Goal: Task Accomplishment & Management: Use online tool/utility

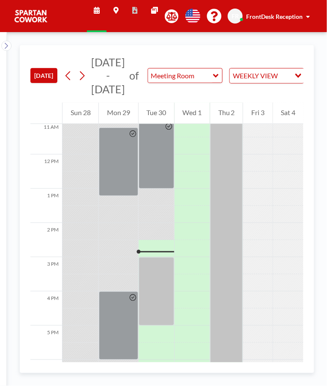
scroll to position [385, 0]
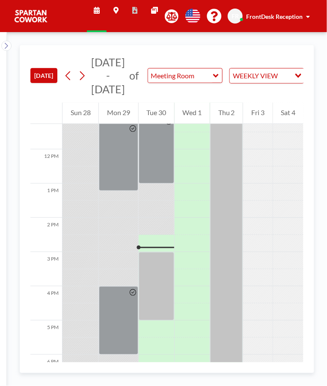
click at [151, 302] on div at bounding box center [156, 286] width 35 height 68
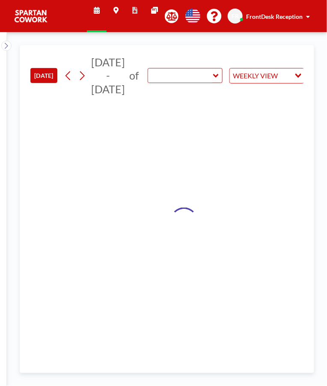
type input "Meeting Room"
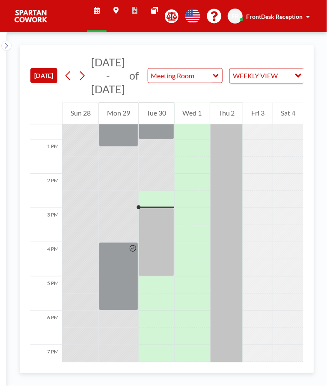
scroll to position [430, 0]
click at [161, 229] on div at bounding box center [156, 241] width 35 height 68
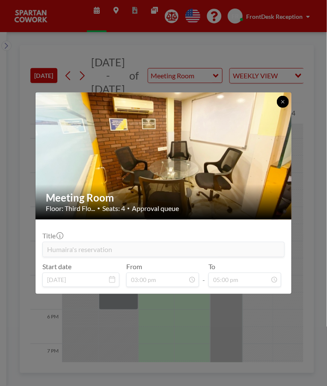
click at [286, 97] on button at bounding box center [283, 102] width 12 height 12
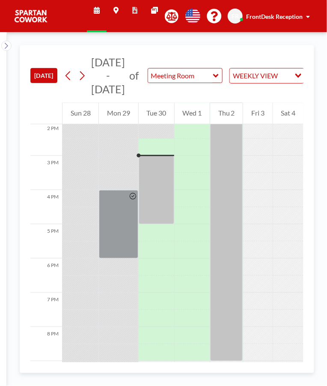
scroll to position [486, 0]
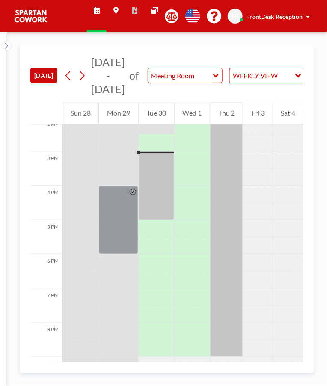
click at [158, 197] on div at bounding box center [156, 185] width 35 height 68
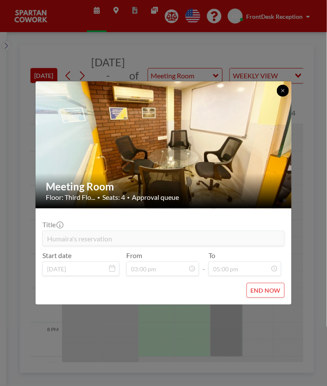
click at [287, 87] on button at bounding box center [283, 91] width 12 height 12
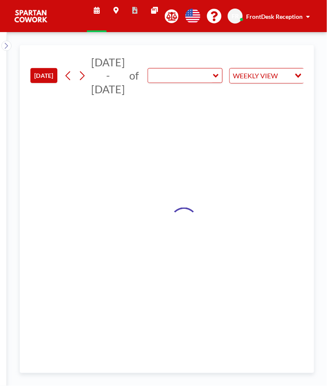
type input "Meeting Room"
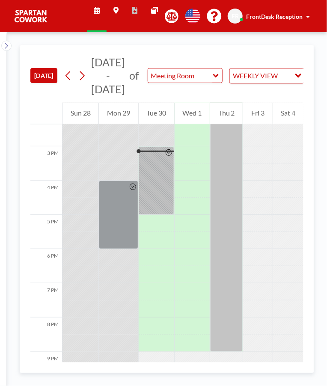
scroll to position [491, 0]
click at [152, 184] on div at bounding box center [156, 180] width 35 height 68
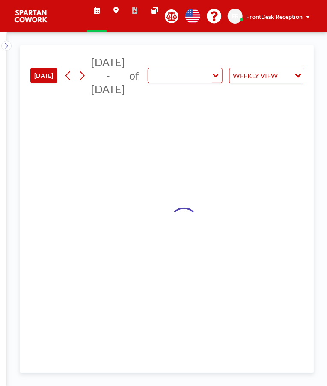
type input "Meeting Room"
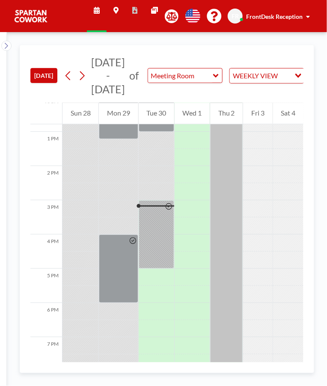
scroll to position [434, 0]
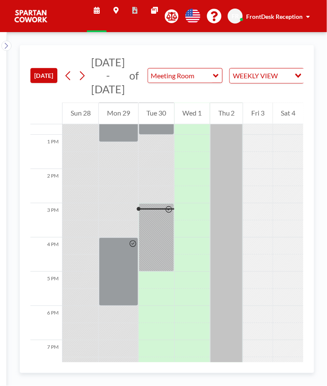
click at [157, 253] on div at bounding box center [156, 237] width 35 height 68
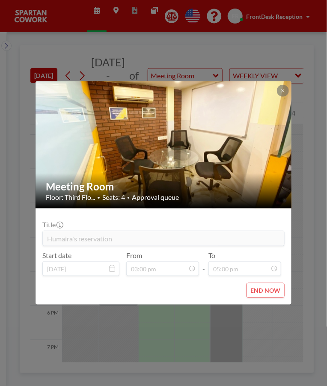
click at [279, 93] on button at bounding box center [283, 91] width 12 height 12
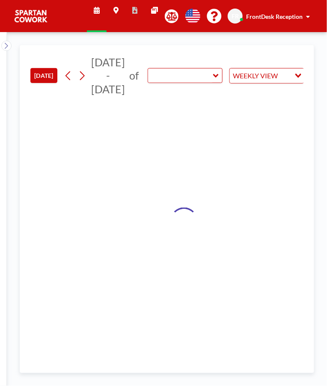
type input "Meeting Room"
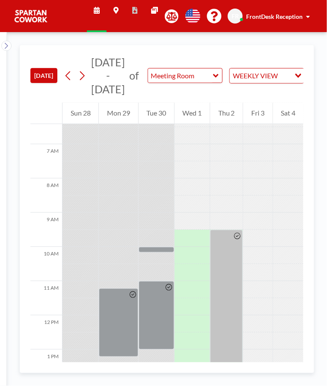
scroll to position [216, 0]
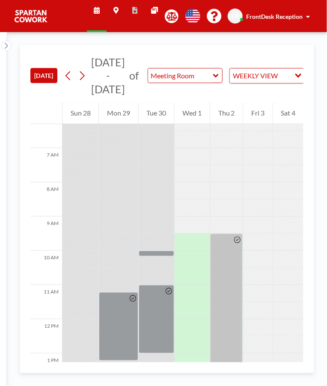
click at [311, 19] on div "FR FrontDesk Reception" at bounding box center [270, 16] width 86 height 15
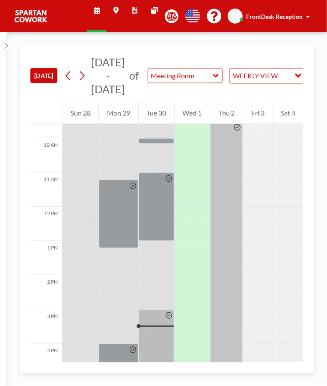
scroll to position [541, 0]
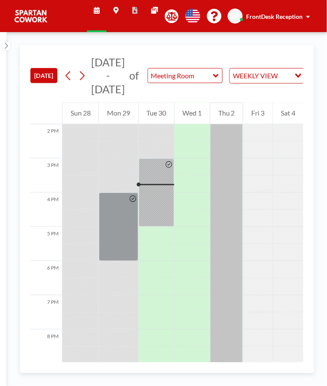
scroll to position [481, 0]
click at [160, 200] on div at bounding box center [156, 191] width 35 height 68
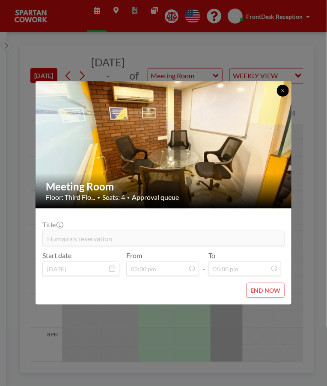
click at [281, 92] on icon at bounding box center [282, 90] width 5 height 5
